Goal: Go to known website: Go to known website

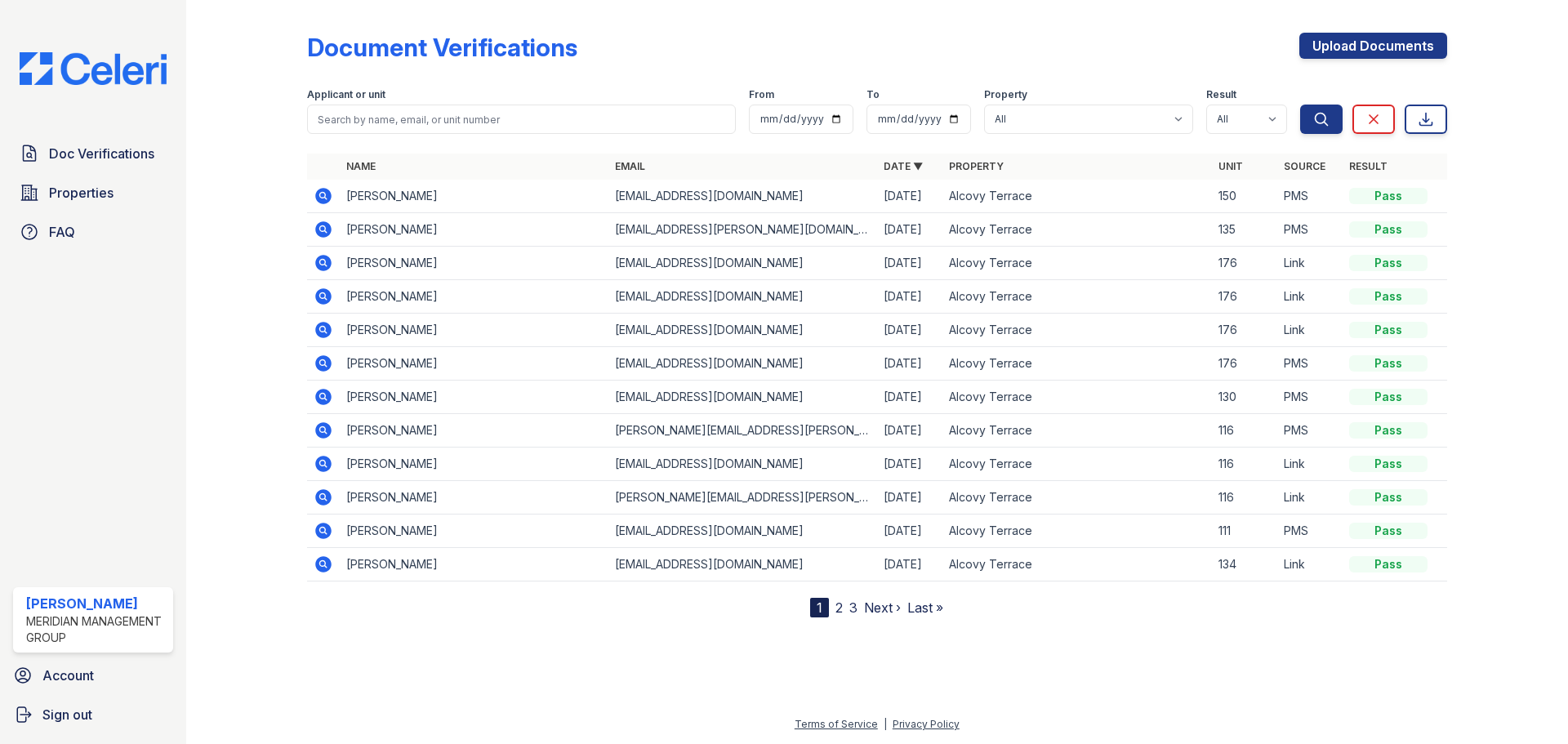
click at [327, 198] on icon at bounding box center [324, 195] width 16 height 16
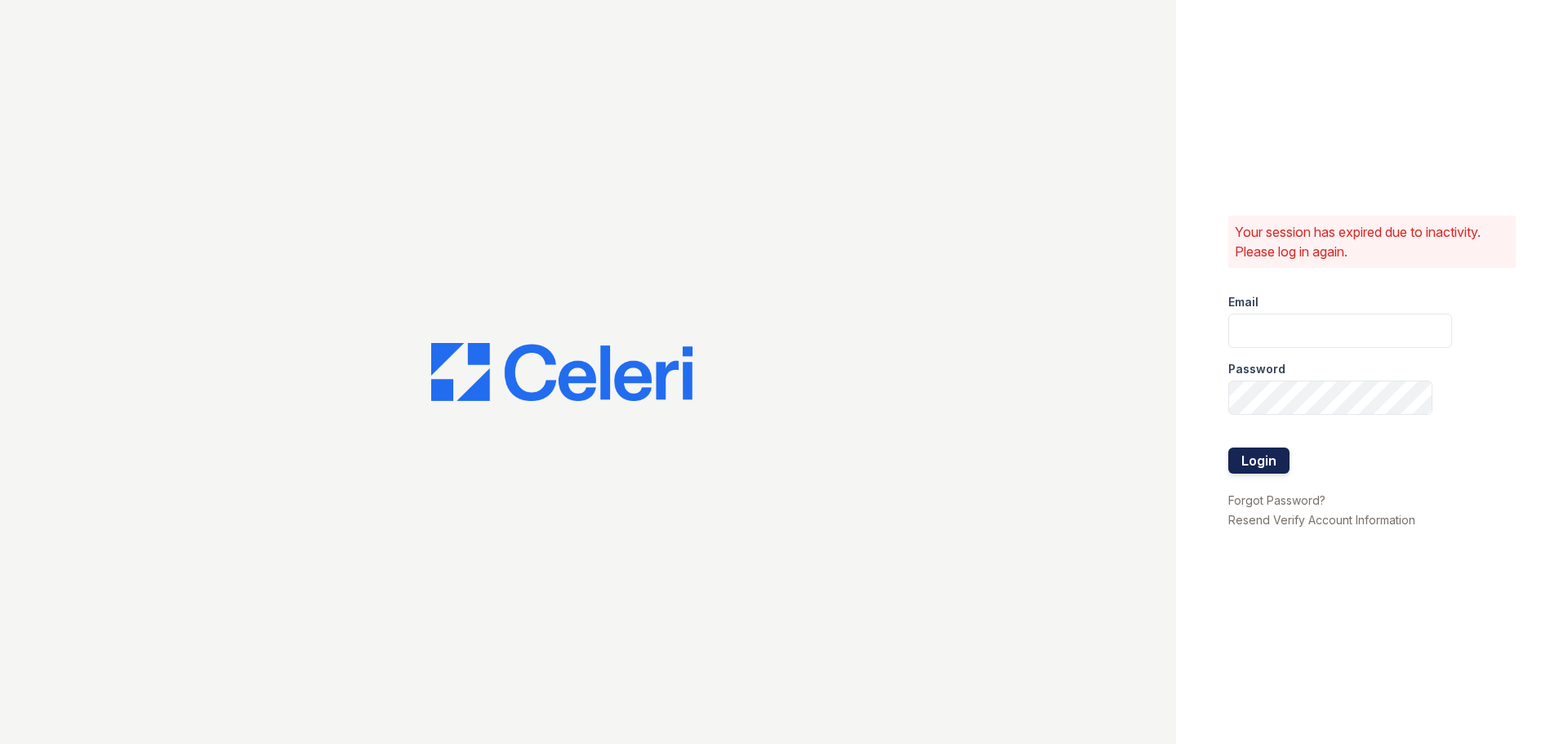
type input "[EMAIL_ADDRESS][DOMAIN_NAME]"
click at [1267, 473] on button "Login" at bounding box center [1259, 460] width 62 height 26
